Goal: Task Accomplishment & Management: Complete application form

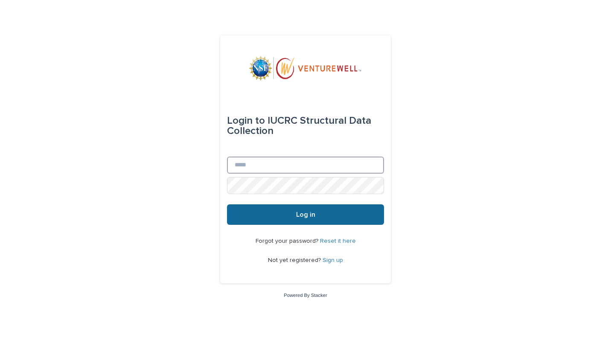
type input "**********"
click at [278, 221] on button "Log in" at bounding box center [305, 214] width 157 height 20
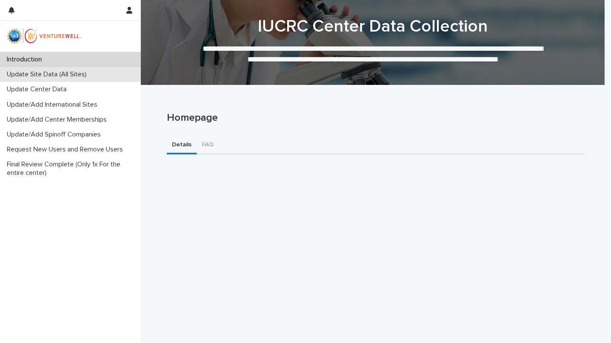
click at [74, 75] on p "Update Site Data (All Sites)" at bounding box center [48, 74] width 90 height 8
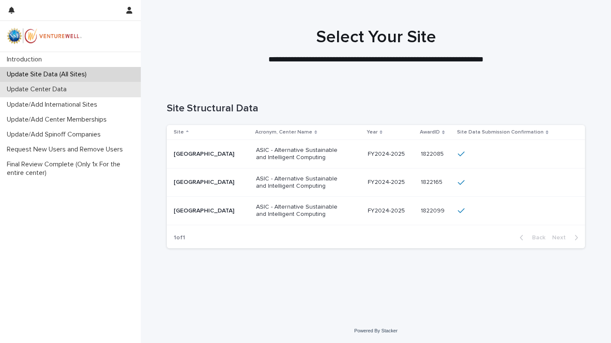
click at [60, 90] on p "Update Center Data" at bounding box center [38, 89] width 70 height 8
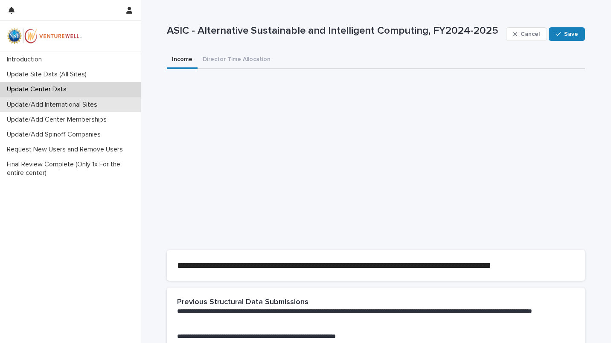
click at [58, 107] on p "Update/Add International Sites" at bounding box center [53, 105] width 101 height 8
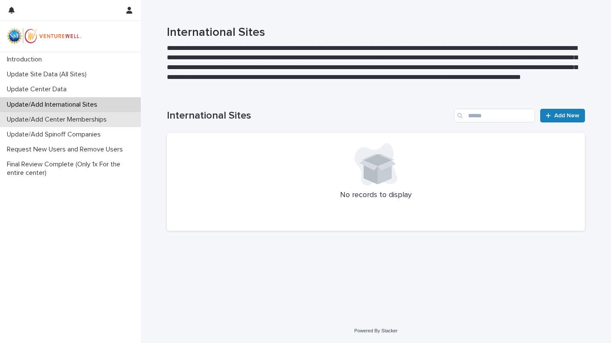
click at [56, 122] on p "Update/Add Center Memberships" at bounding box center [58, 120] width 110 height 8
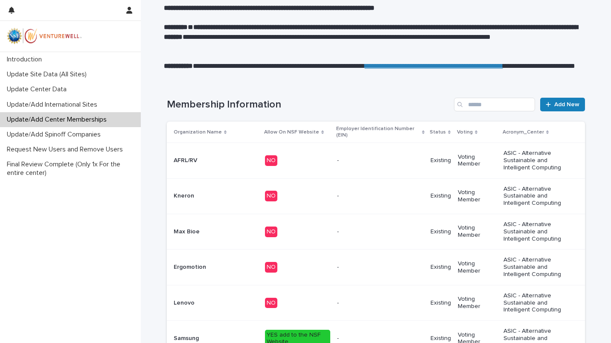
scroll to position [97, 0]
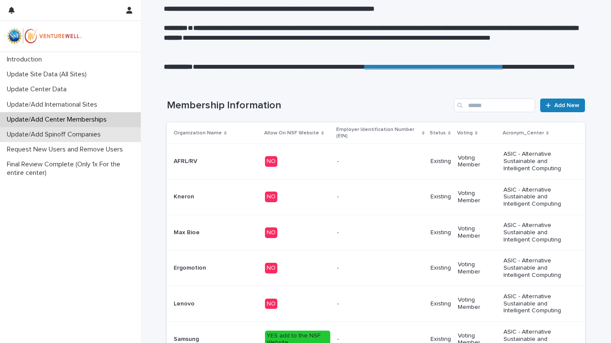
click at [75, 136] on p "Update/Add Spinoff Companies" at bounding box center [55, 135] width 104 height 8
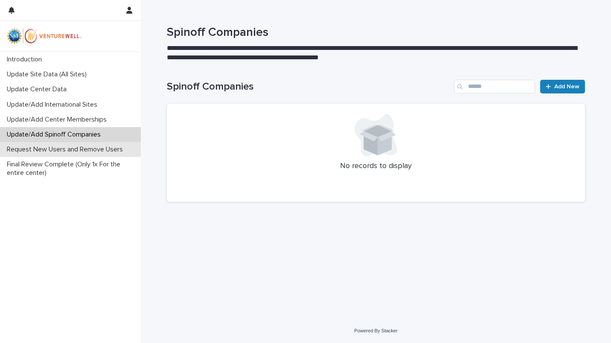
click at [70, 153] on p "Request New Users and Remove Users" at bounding box center [66, 149] width 126 height 8
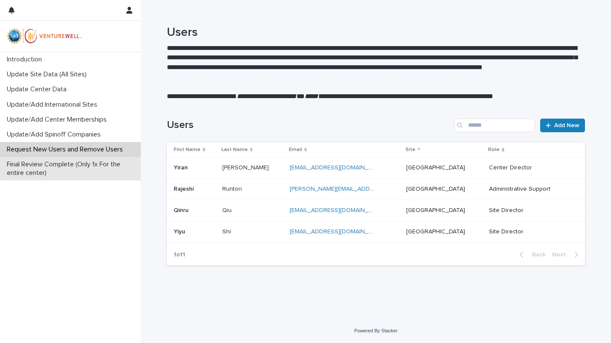
click at [67, 170] on p "Final Review Complete (Only 1x For the entire center)" at bounding box center [71, 168] width 137 height 16
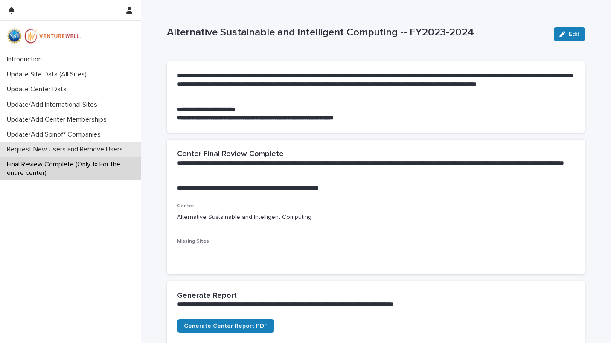
click at [72, 152] on p "Request New Users and Remove Users" at bounding box center [66, 149] width 126 height 8
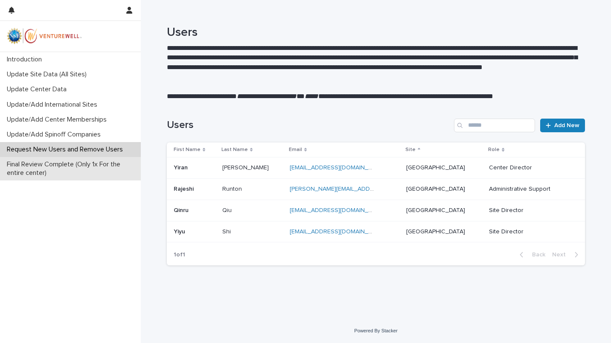
click at [76, 166] on p "Final Review Complete (Only 1x For the entire center)" at bounding box center [71, 168] width 137 height 16
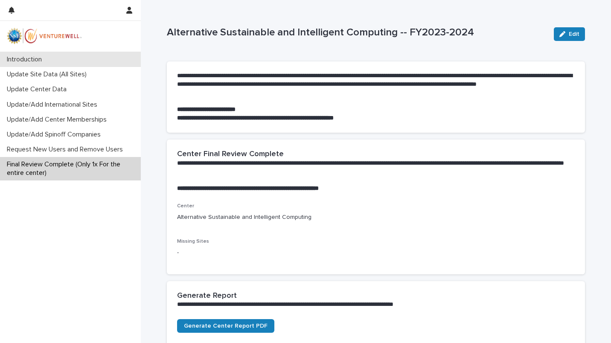
click at [24, 55] on div "Introduction" at bounding box center [70, 59] width 141 height 15
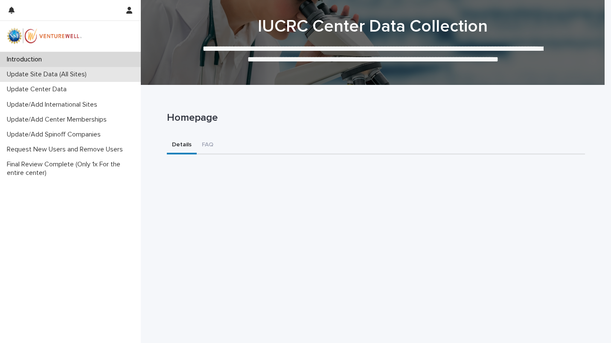
click at [76, 69] on div "Update Site Data (All Sites)" at bounding box center [70, 74] width 141 height 15
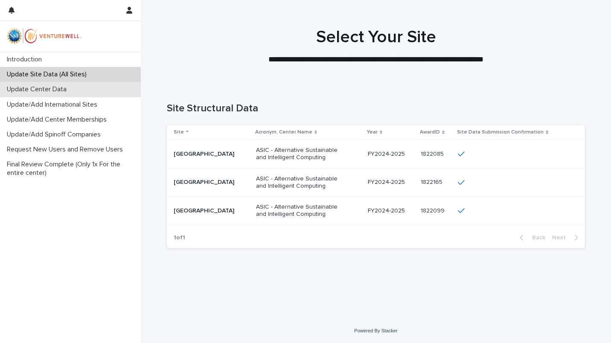
click at [61, 92] on p "Update Center Data" at bounding box center [38, 89] width 70 height 8
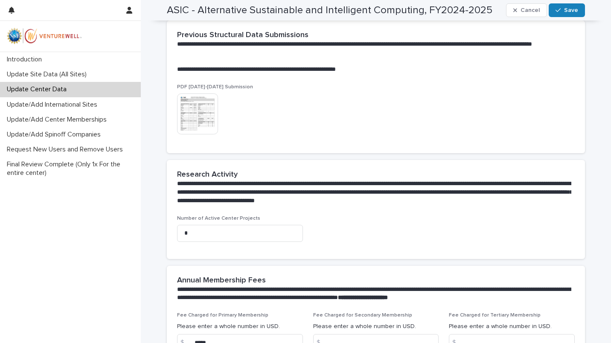
scroll to position [267, 0]
click at [188, 116] on img at bounding box center [197, 113] width 41 height 41
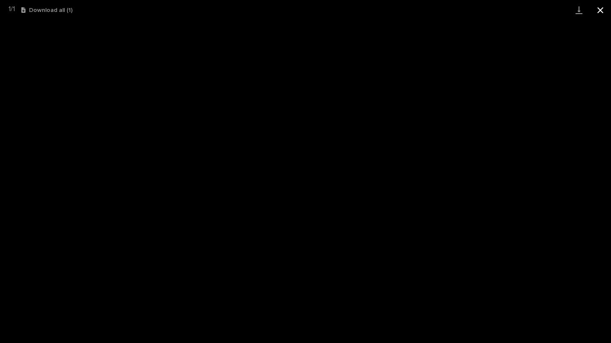
click at [603, 11] on button "Close gallery" at bounding box center [600, 10] width 21 height 20
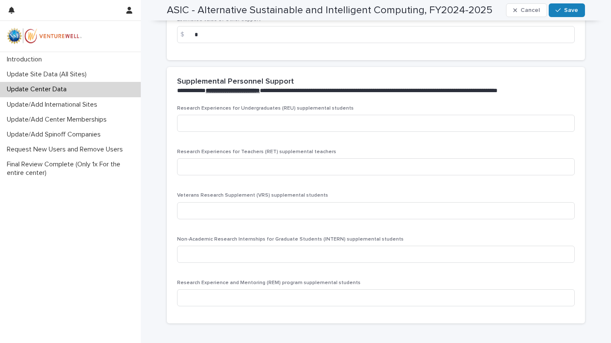
scroll to position [1659, 0]
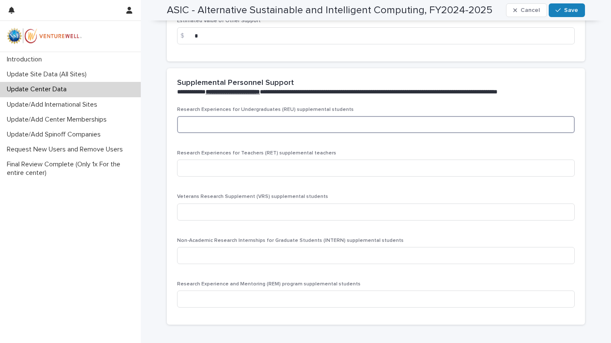
click at [263, 133] on input at bounding box center [376, 124] width 398 height 17
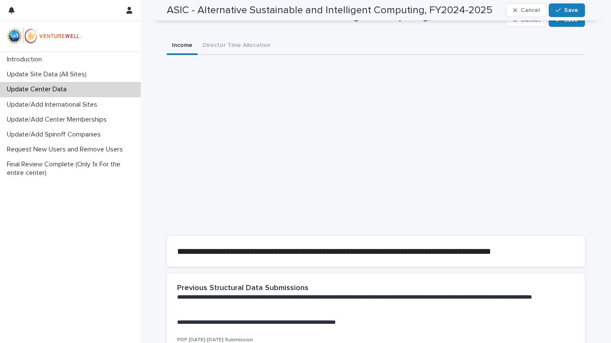
scroll to position [0, 0]
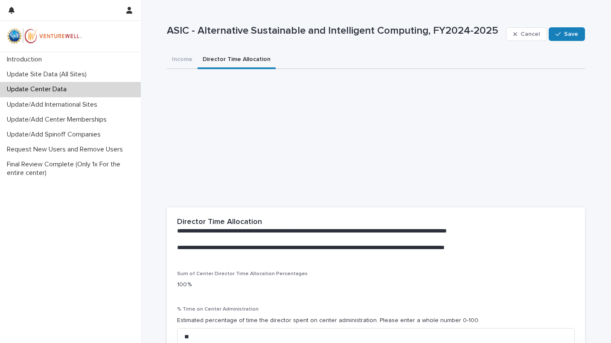
click at [243, 61] on button "Director Time Allocation" at bounding box center [237, 60] width 78 height 18
click at [559, 33] on div "button" at bounding box center [559, 34] width 9 height 6
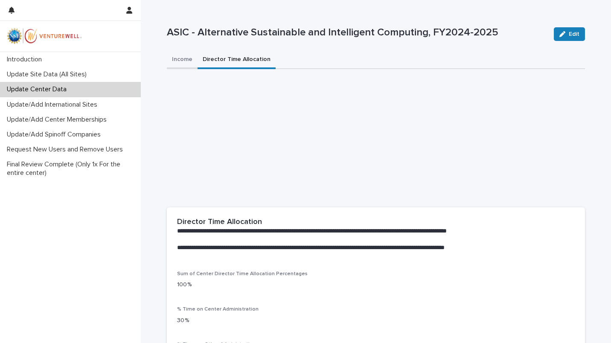
click at [174, 58] on button "Income" at bounding box center [182, 60] width 31 height 18
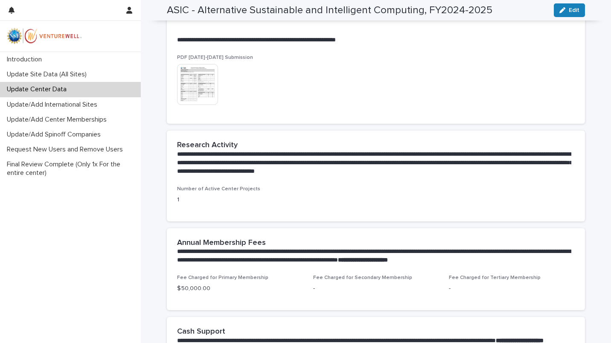
scroll to position [426, 0]
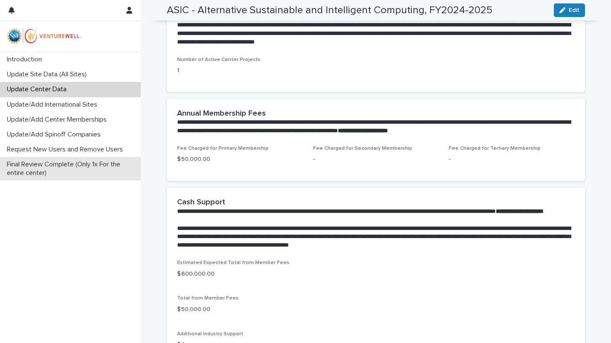
click at [58, 171] on p "Final Review Complete (Only 1x For the entire center)" at bounding box center [71, 168] width 137 height 16
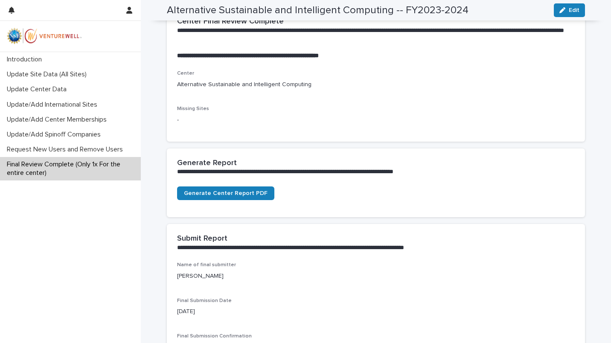
scroll to position [117, 0]
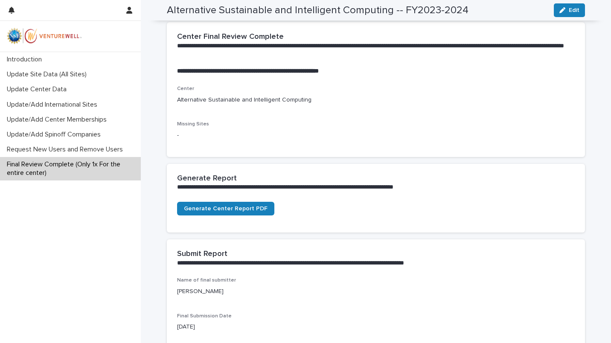
click at [62, 89] on p "Update Center Data" at bounding box center [38, 89] width 70 height 8
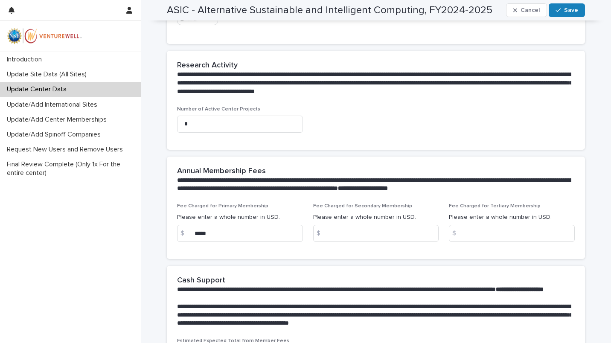
scroll to position [377, 0]
click at [234, 127] on input "*" at bounding box center [240, 123] width 126 height 17
type input "*"
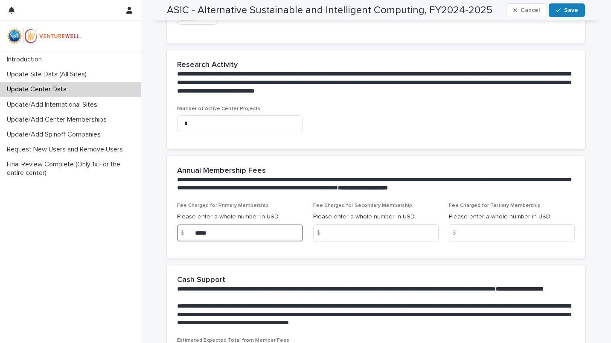
drag, startPoint x: 218, startPoint y: 228, endPoint x: 150, endPoint y: 238, distance: 69.4
type input "*"
click at [283, 190] on p "**********" at bounding box center [374, 184] width 394 height 17
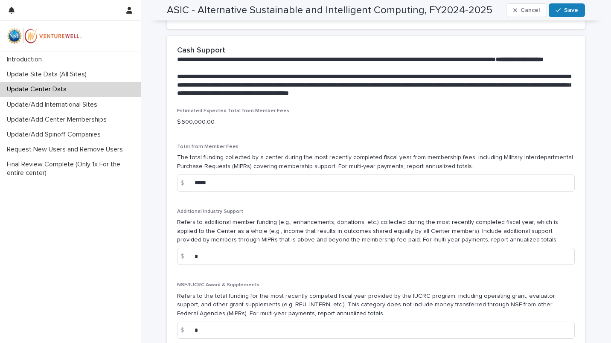
scroll to position [611, 0]
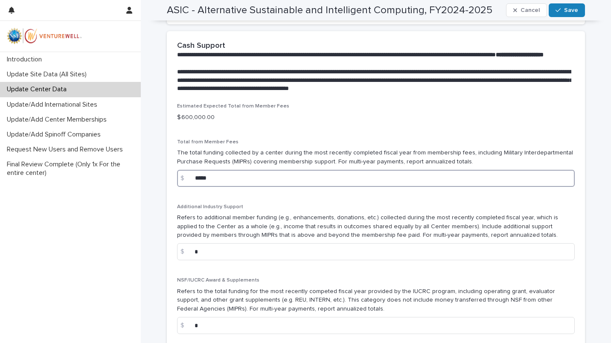
click at [266, 187] on input "*****" at bounding box center [376, 178] width 398 height 17
type input "*"
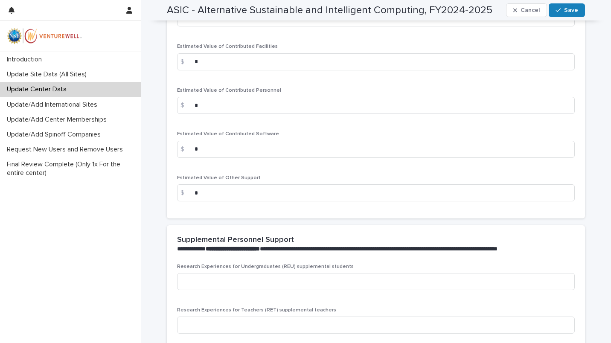
scroll to position [1502, 0]
type input "*"
click at [569, 8] on span "Save" at bounding box center [571, 10] width 14 height 6
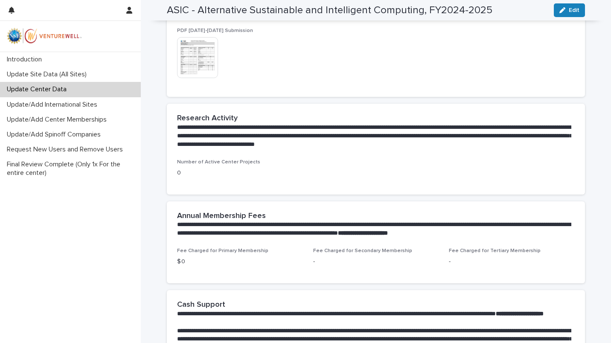
scroll to position [323, 0]
click at [66, 169] on p "Final Review Complete (Only 1x For the entire center)" at bounding box center [71, 168] width 137 height 16
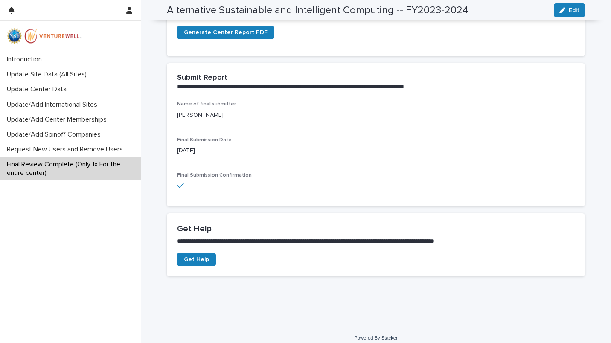
scroll to position [294, 0]
drag, startPoint x: 201, startPoint y: 87, endPoint x: 304, endPoint y: 88, distance: 102.8
click at [304, 88] on p "**********" at bounding box center [374, 86] width 394 height 9
drag, startPoint x: 304, startPoint y: 88, endPoint x: 307, endPoint y: 96, distance: 9.0
click at [307, 96] on div "**********" at bounding box center [376, 82] width 418 height 38
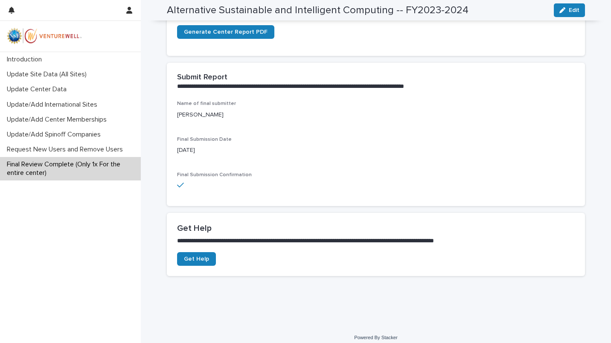
drag, startPoint x: 307, startPoint y: 96, endPoint x: 267, endPoint y: 129, distance: 51.6
click at [267, 129] on div "Name of final submitter Yiran Chen Final Submission Date 09/16/2025 Final Submi…" at bounding box center [376, 148] width 398 height 95
click at [139, 227] on div "Introduction Update Site Data (All Sites) Update Center Data Update/Add Interna…" at bounding box center [70, 197] width 141 height 291
click at [211, 181] on div "Final Submission Confirmation" at bounding box center [376, 184] width 398 height 24
click at [184, 174] on span "Final Submission Confirmation" at bounding box center [214, 174] width 75 height 5
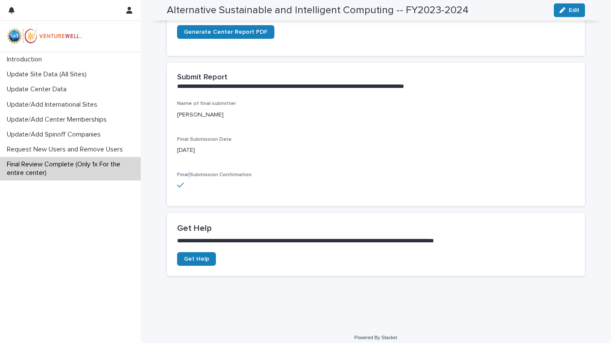
click at [184, 174] on span "Final Submission Confirmation" at bounding box center [214, 174] width 75 height 5
click at [61, 86] on p "Update Center Data" at bounding box center [38, 89] width 70 height 8
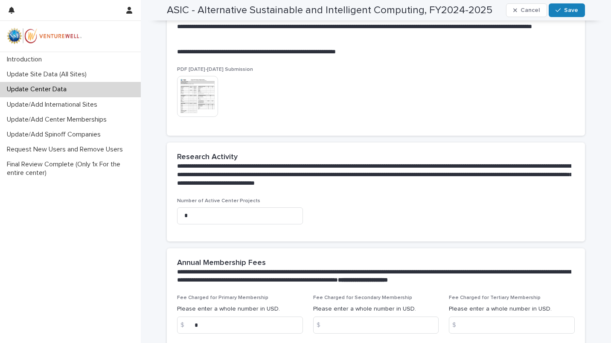
scroll to position [286, 0]
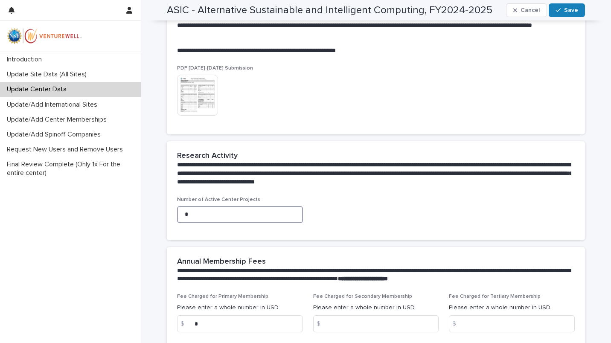
click at [233, 215] on input "*" at bounding box center [240, 214] width 126 height 17
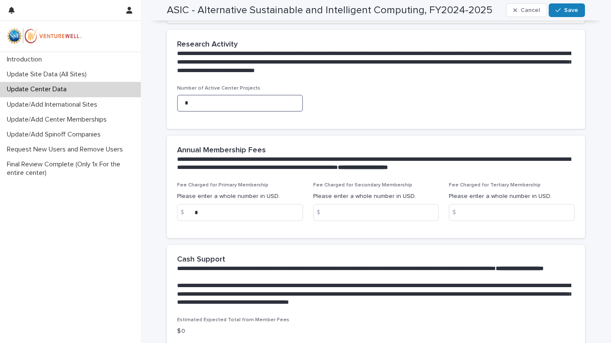
scroll to position [403, 0]
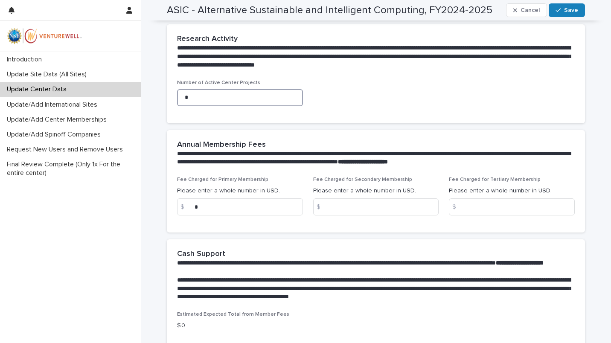
type input "*"
click at [219, 207] on input "*" at bounding box center [240, 206] width 126 height 17
click at [256, 213] on input "*****" at bounding box center [240, 206] width 126 height 17
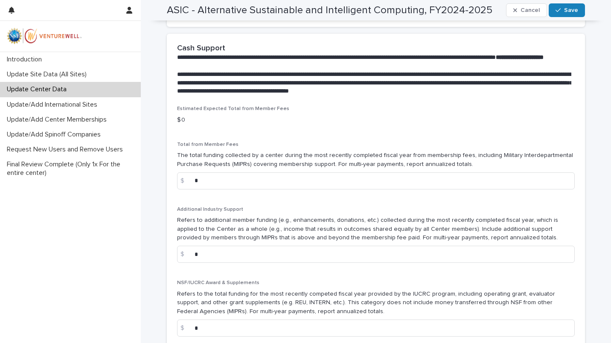
scroll to position [609, 0]
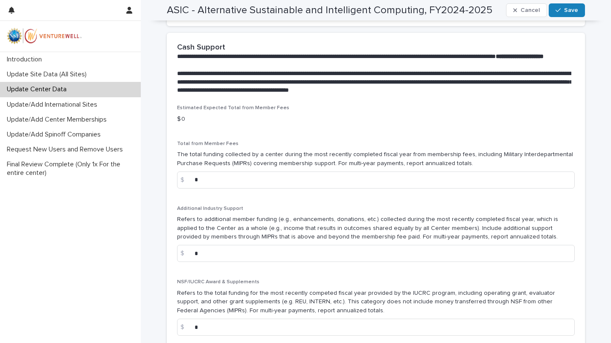
type input "*****"
click at [564, 10] on span "Save" at bounding box center [571, 10] width 14 height 6
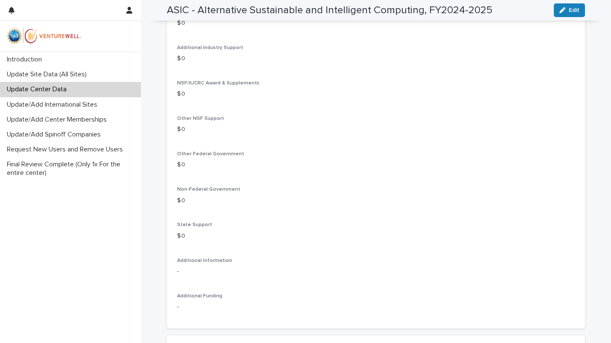
scroll to position [677, 0]
